Goal: Obtain resource: Obtain resource

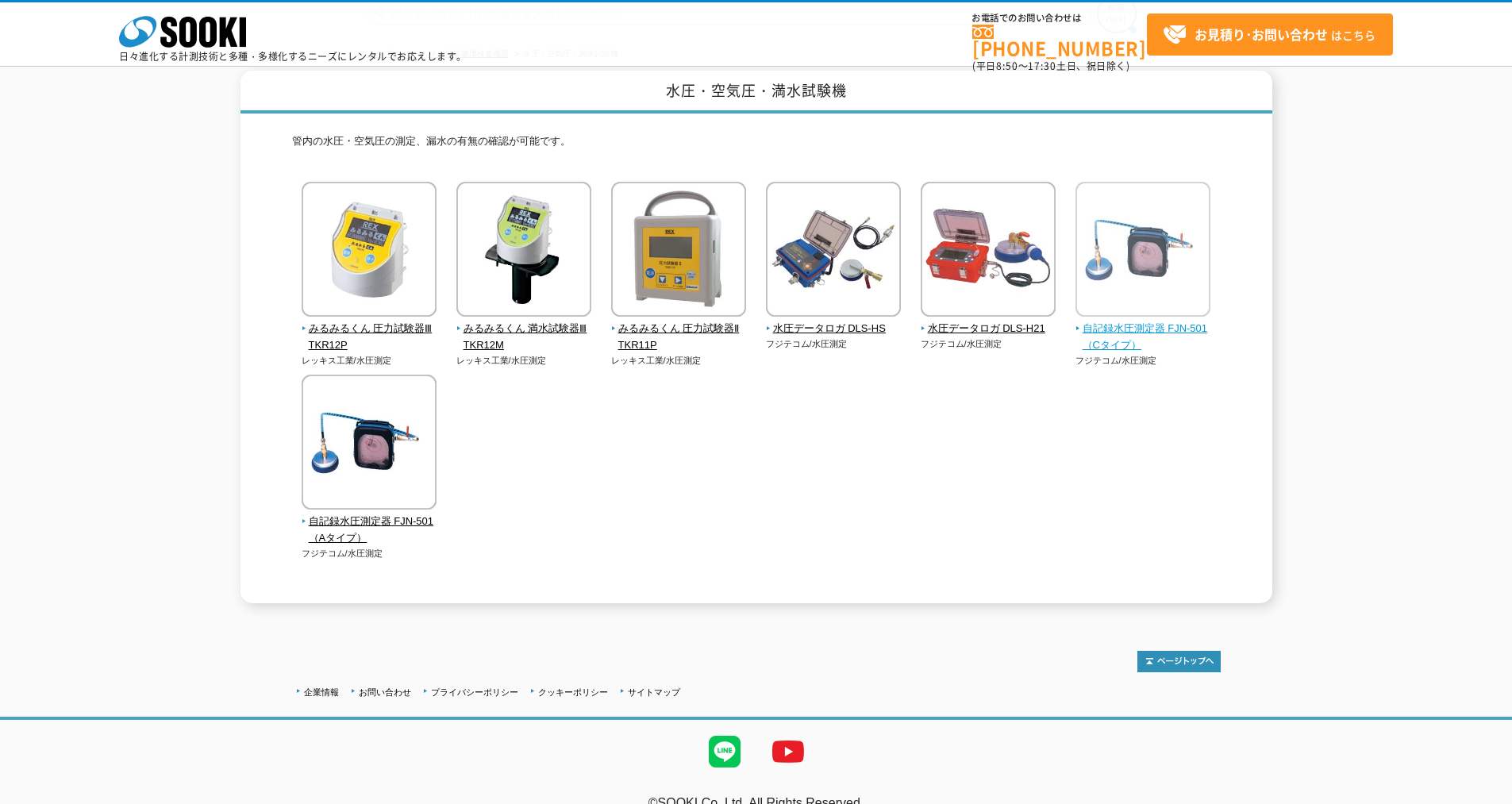
scroll to position [93, 0]
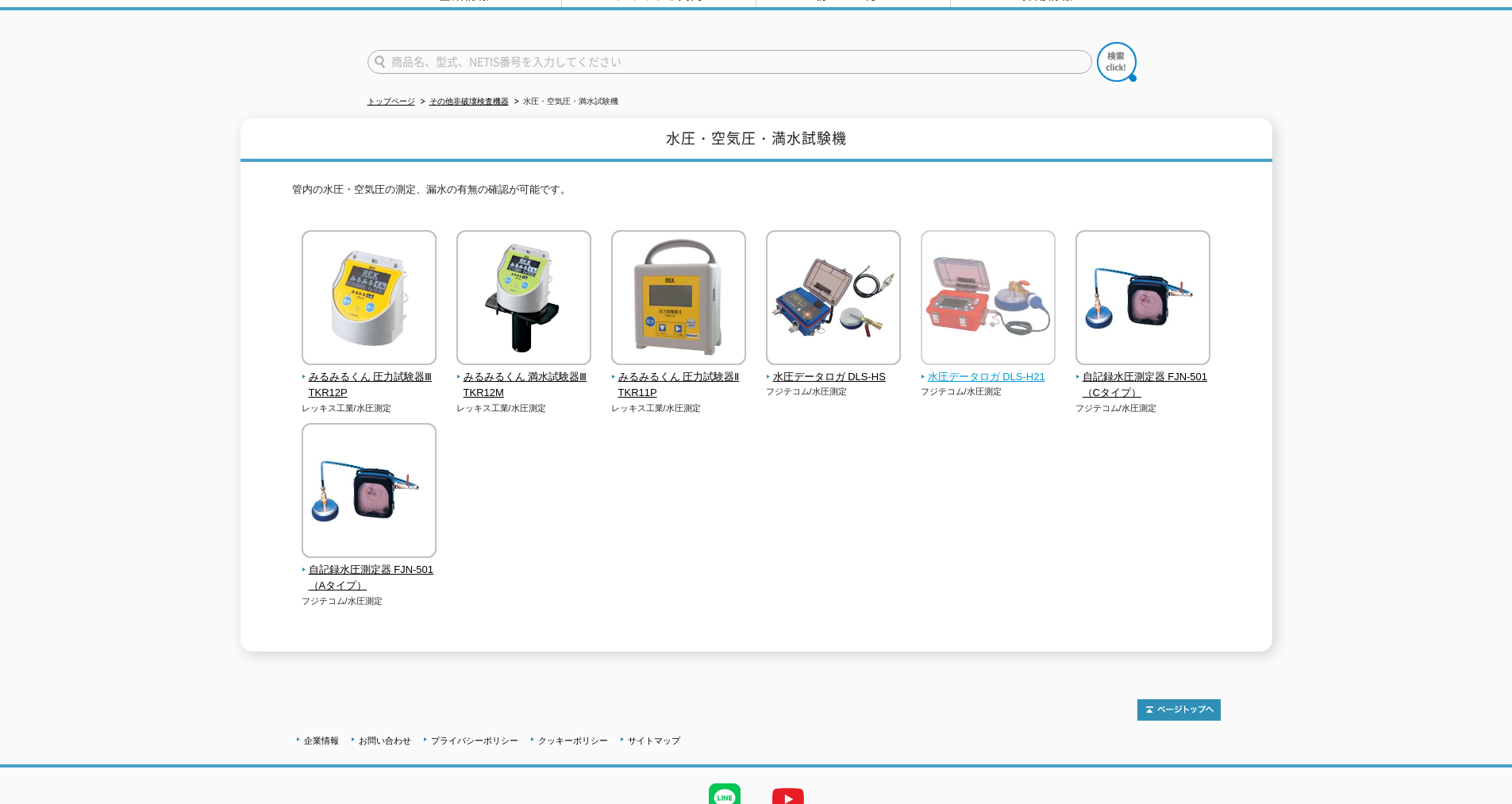
click at [1024, 313] on img at bounding box center [987, 299] width 135 height 139
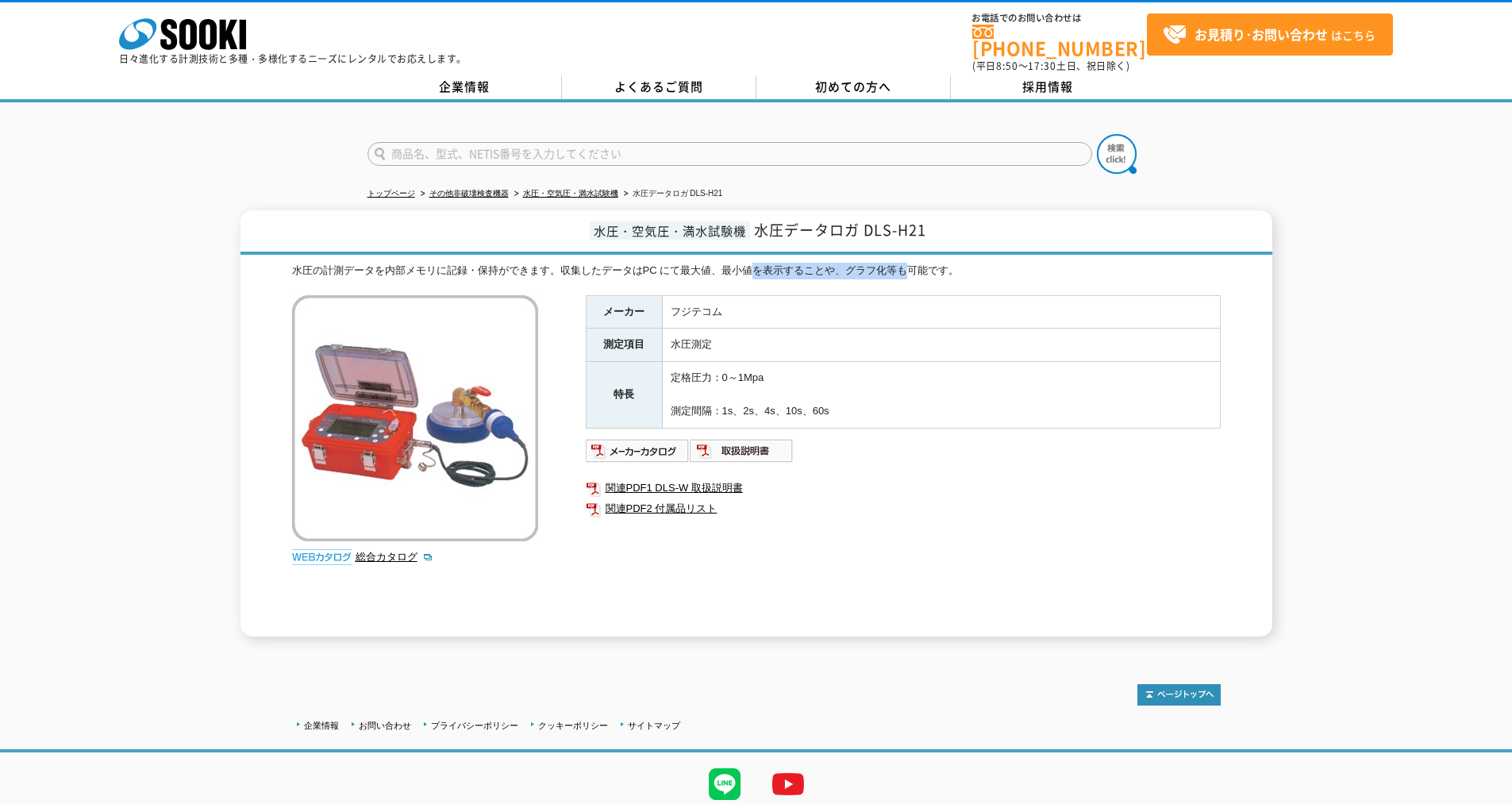
drag, startPoint x: 748, startPoint y: 260, endPoint x: 920, endPoint y: 256, distance: 172.0
click at [914, 262] on div "水圧の計測データを内部メモリに記録・保持ができます。収集したデータはPC にて最大値、最小値を表示することや、グラフ化等も可能です。" at bounding box center [756, 270] width 929 height 16
click at [916, 262] on div "水圧の計測データを内部メモリに記録・保持ができます。収集したデータはPC にて最大値、最小値を表示することや、グラフ化等も可能です。" at bounding box center [756, 270] width 929 height 16
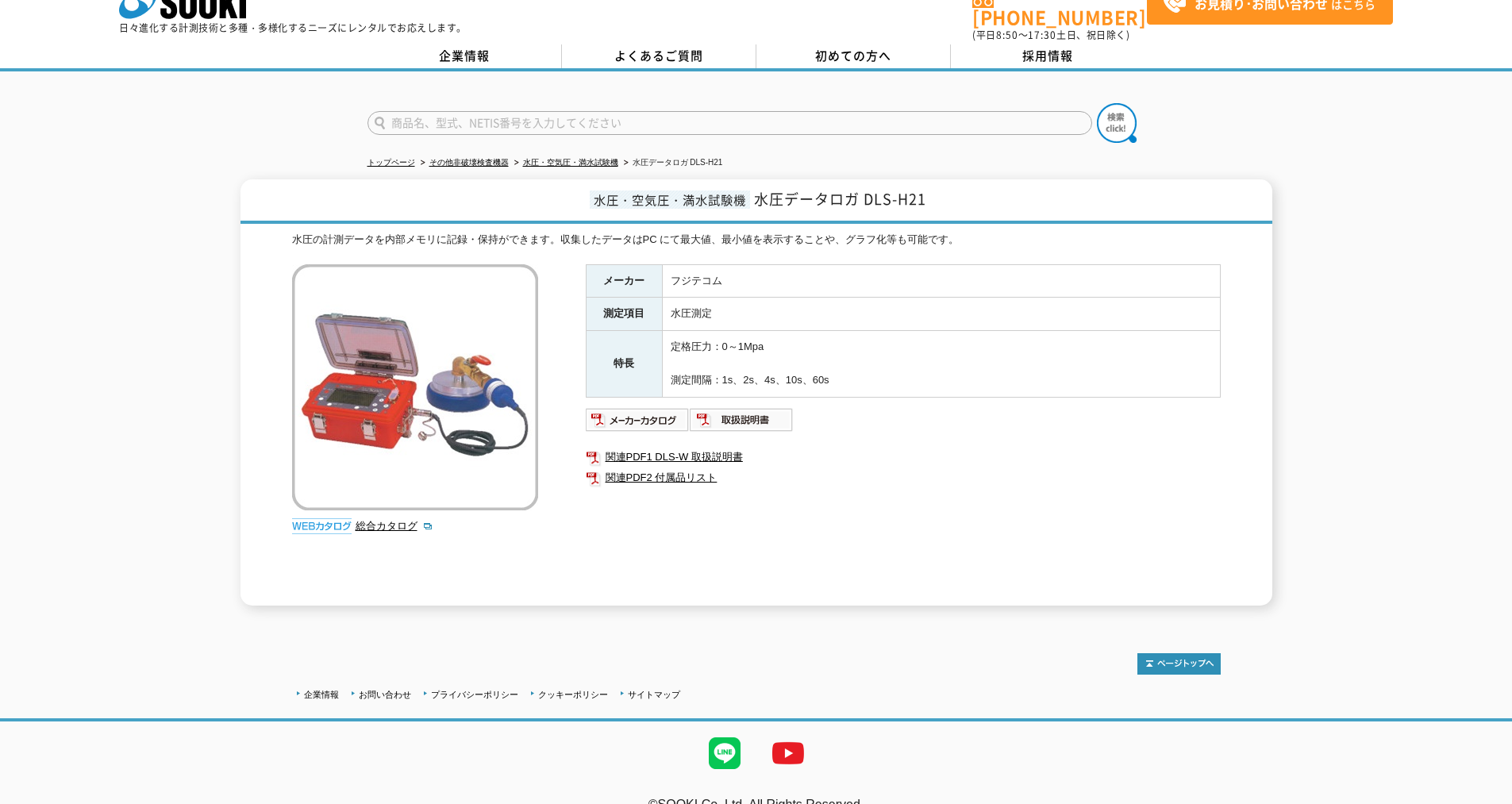
scroll to position [49, 0]
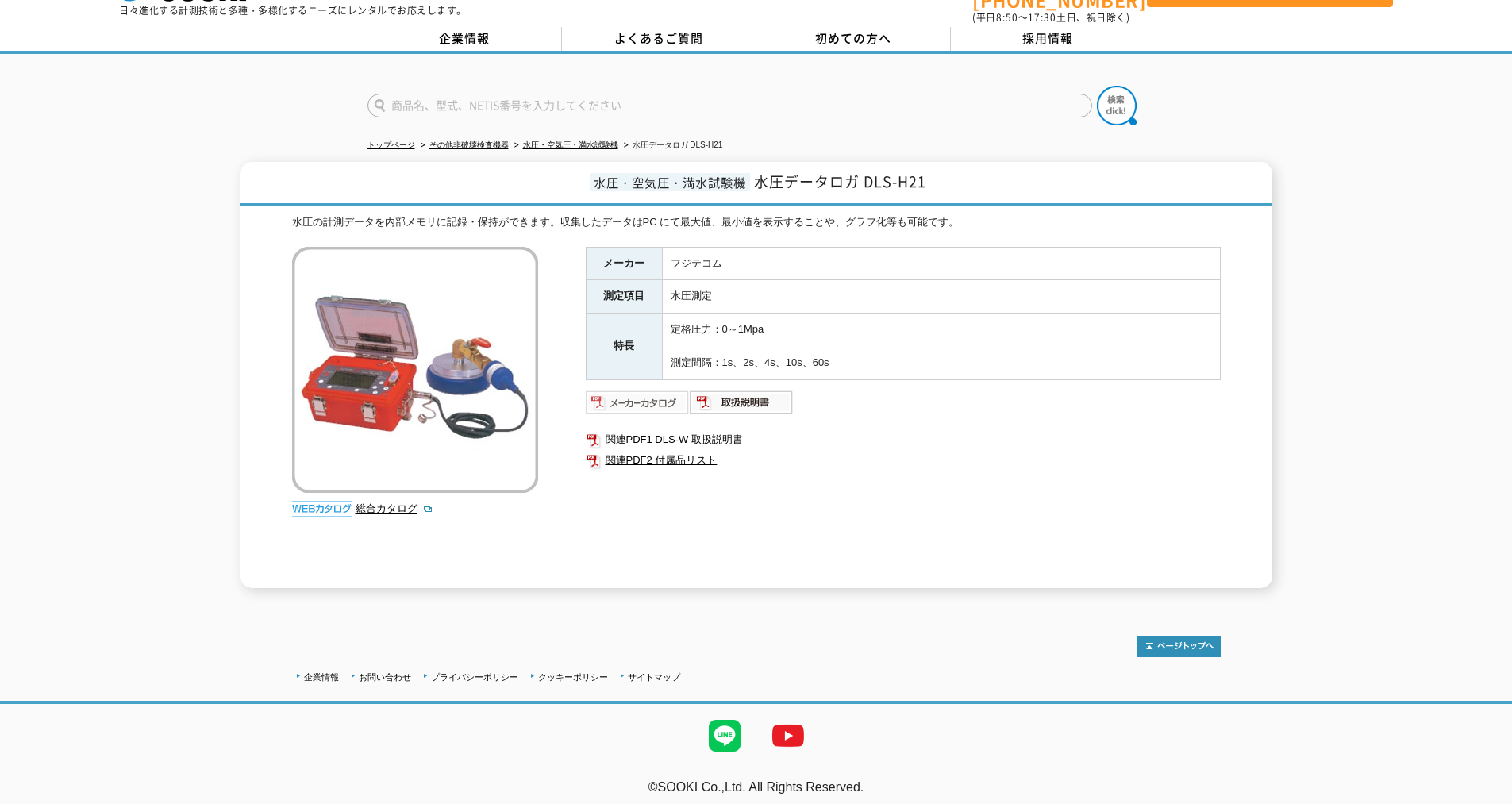
click at [666, 390] on img at bounding box center [637, 402] width 104 height 26
